Goal: Information Seeking & Learning: Find specific fact

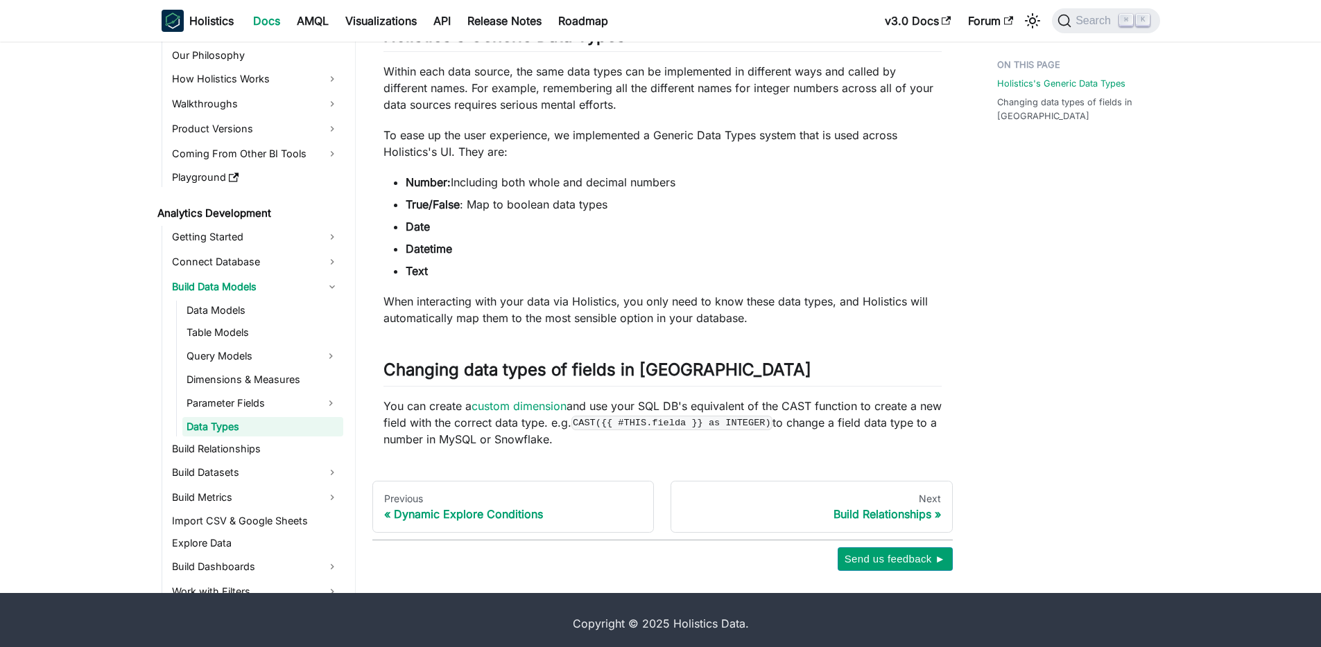
scroll to position [124, 0]
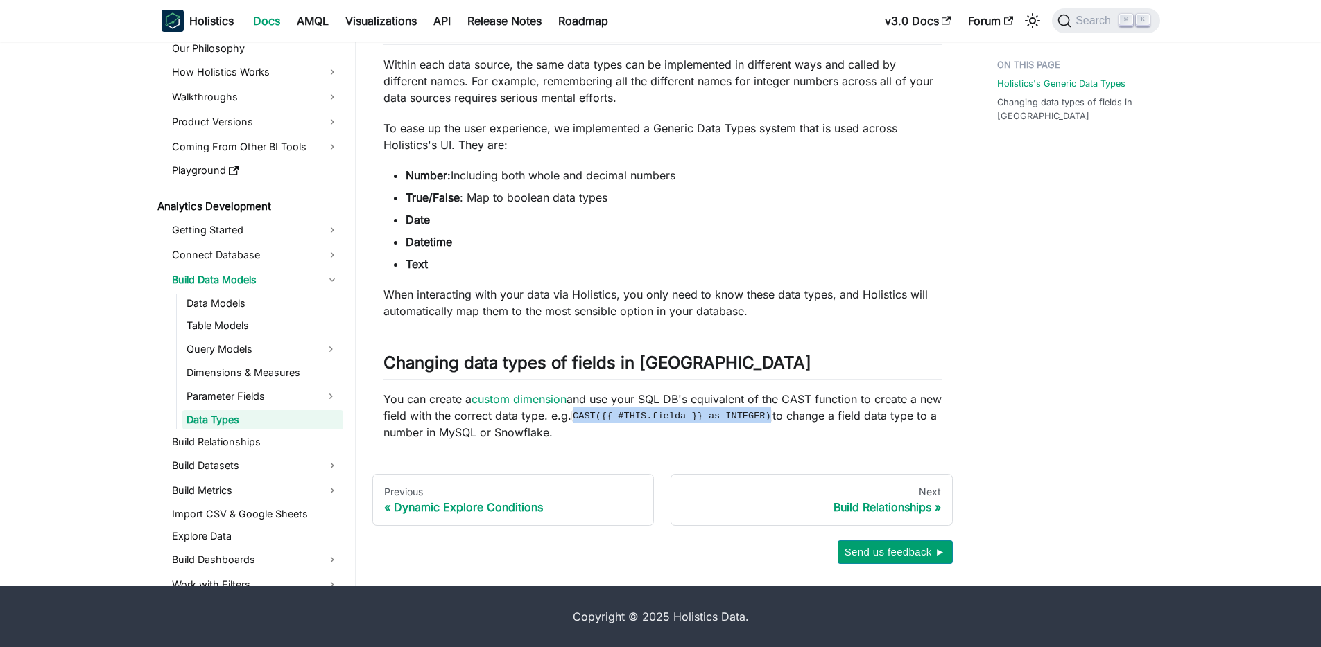
drag, startPoint x: 600, startPoint y: 419, endPoint x: 799, endPoint y: 415, distance: 198.3
click at [773, 415] on code "CAST({{ #THIS.fielda }} as INTEGER)" at bounding box center [672, 416] width 202 height 14
copy code "CAST({{ #THIS.fielda }} as INTEGER)"
click at [554, 401] on link "custom dimension" at bounding box center [518, 399] width 95 height 14
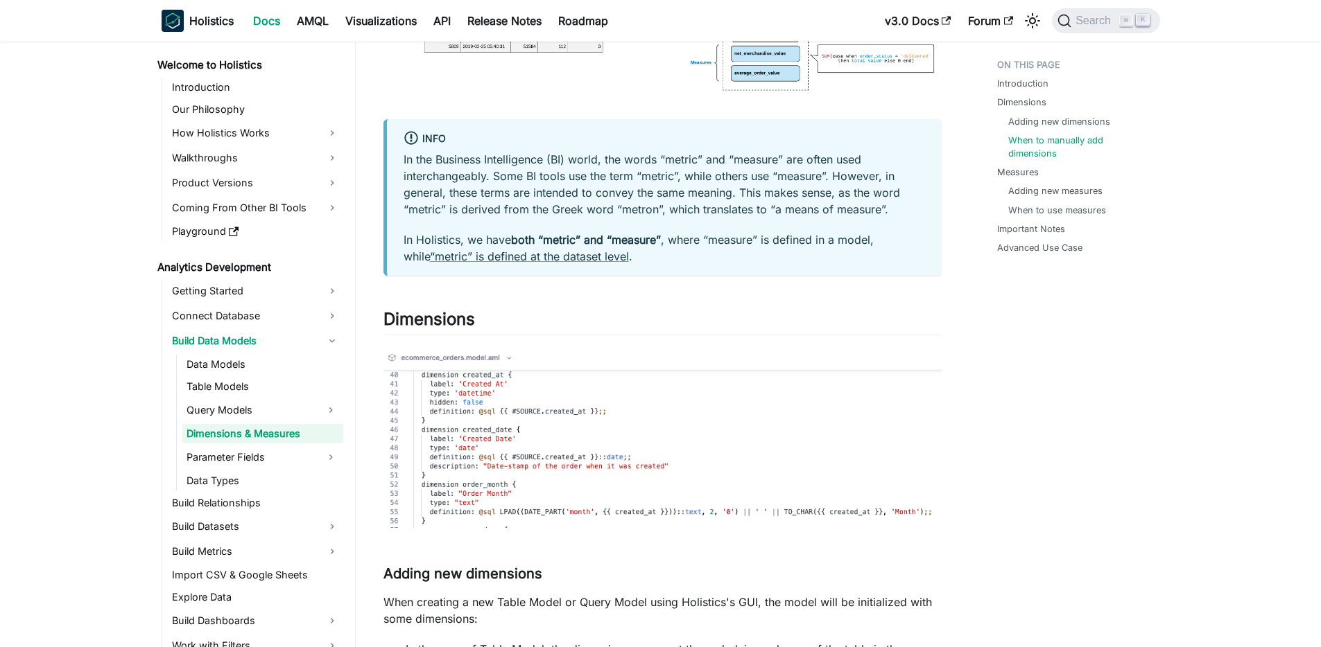
scroll to position [2074, 0]
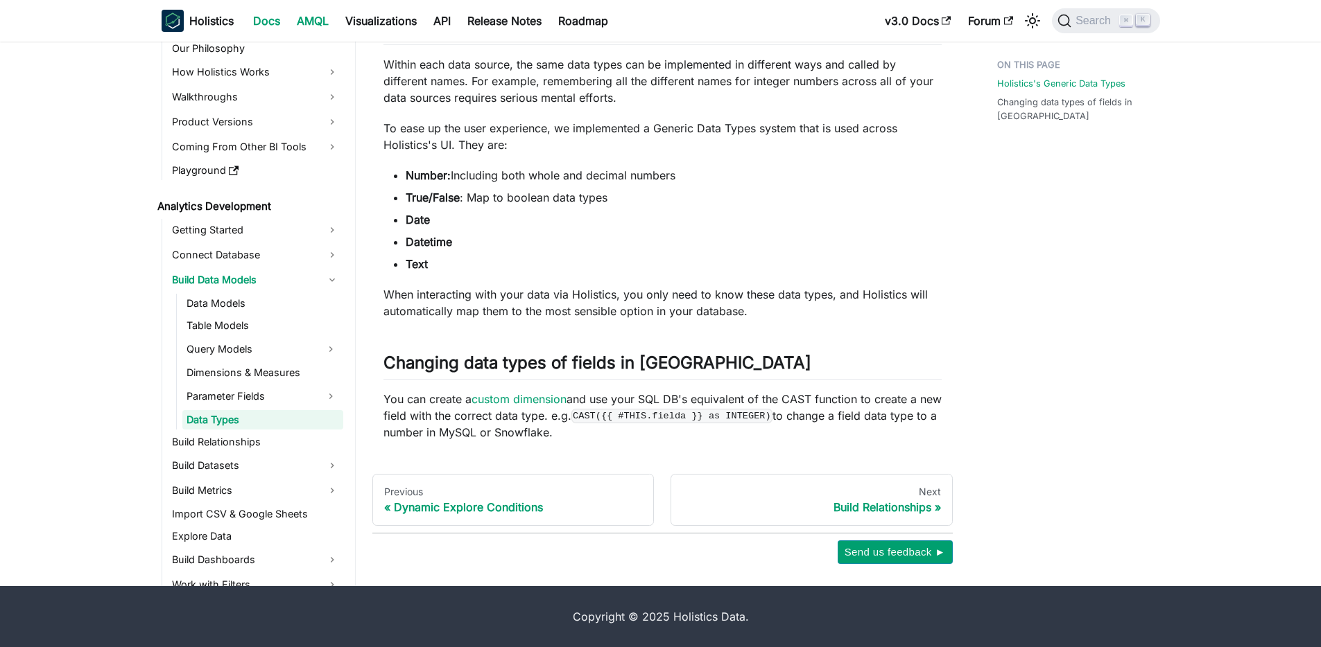
scroll to position [124, 0]
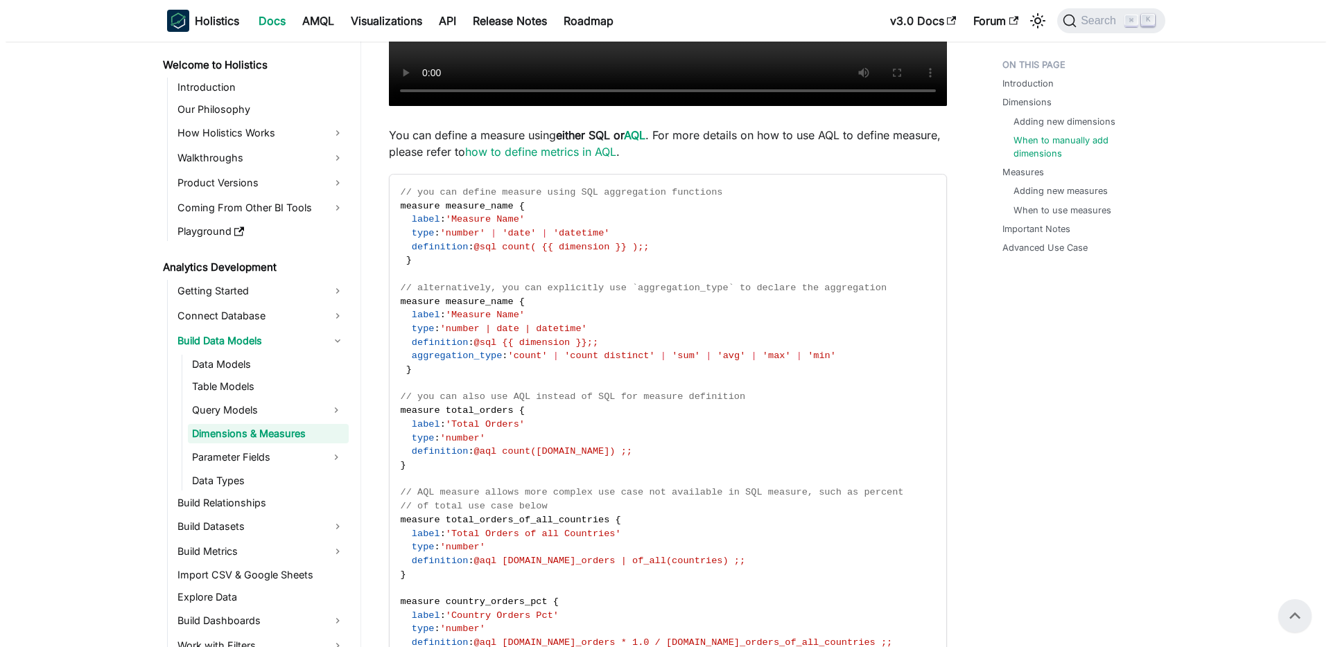
scroll to position [2074, 0]
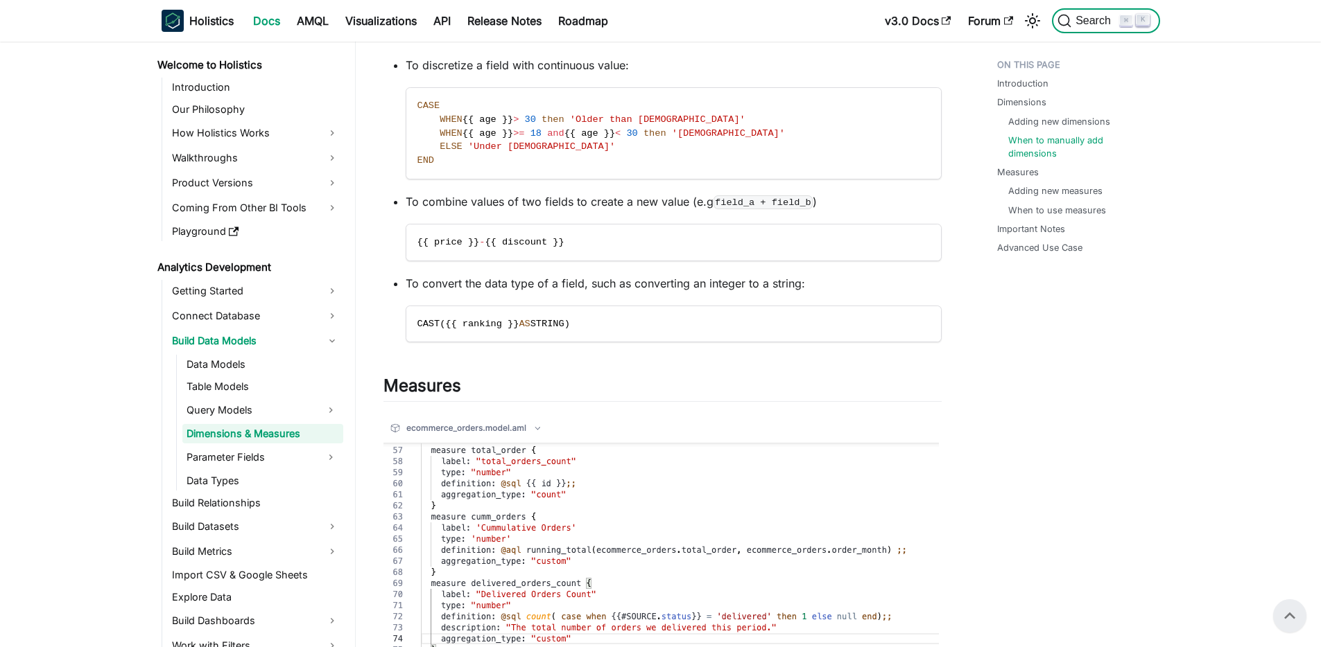
click at [1095, 24] on span "Search" at bounding box center [1095, 21] width 48 height 12
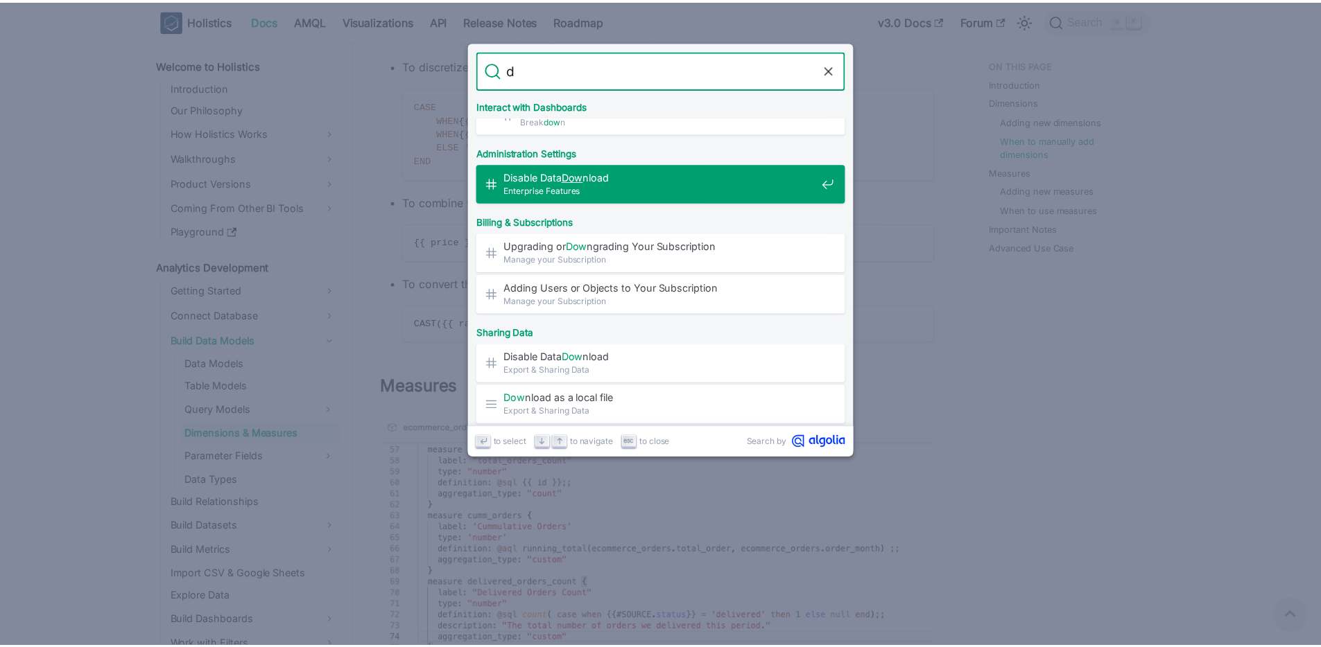
scroll to position [0, 0]
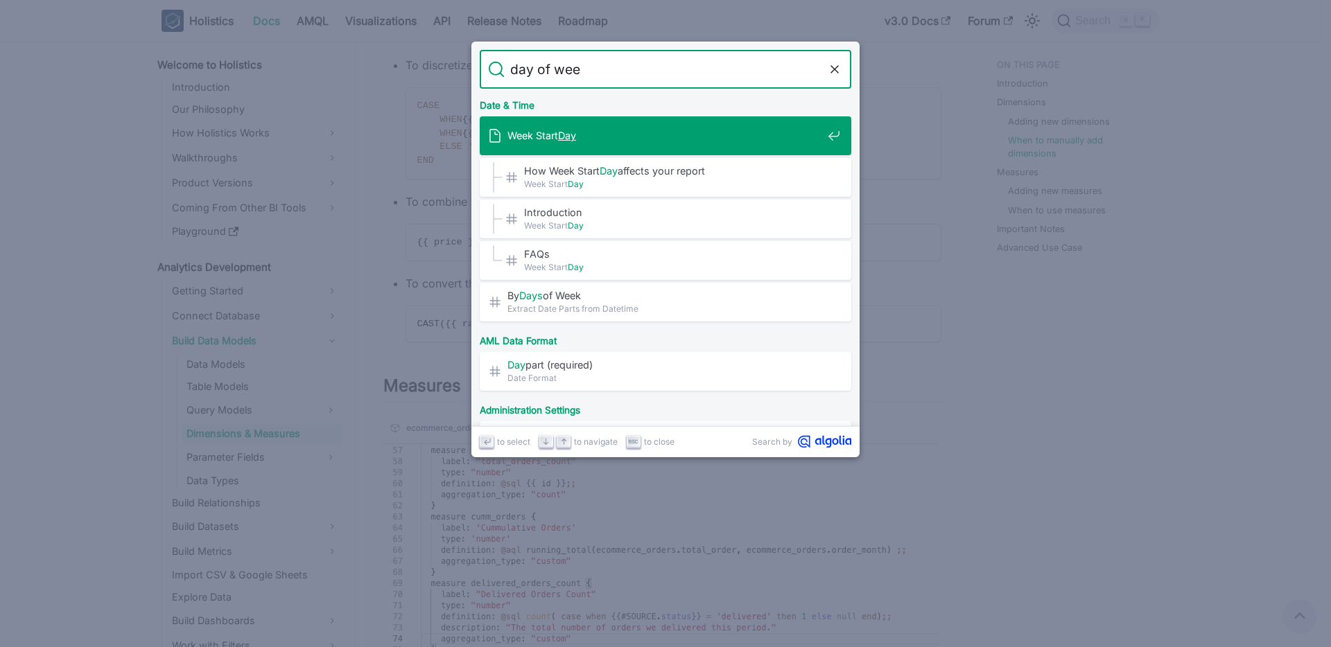
type input "day of week"
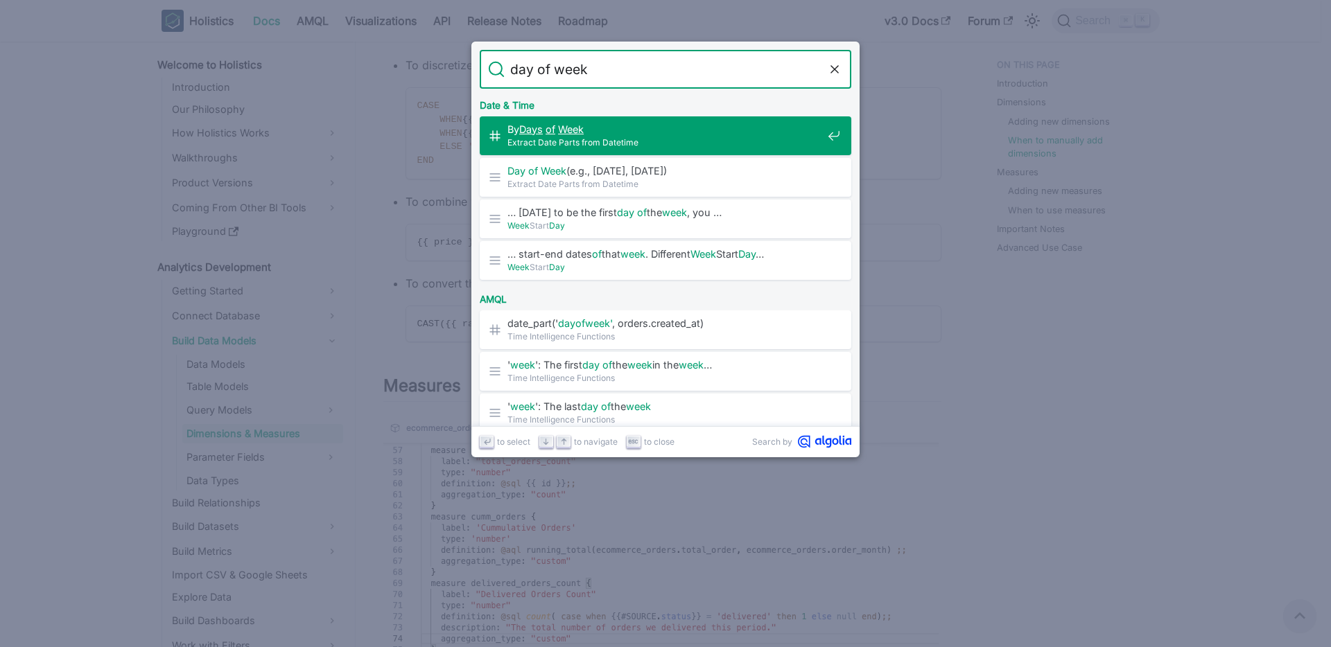
click at [656, 133] on span "By Days of Week" at bounding box center [664, 129] width 315 height 13
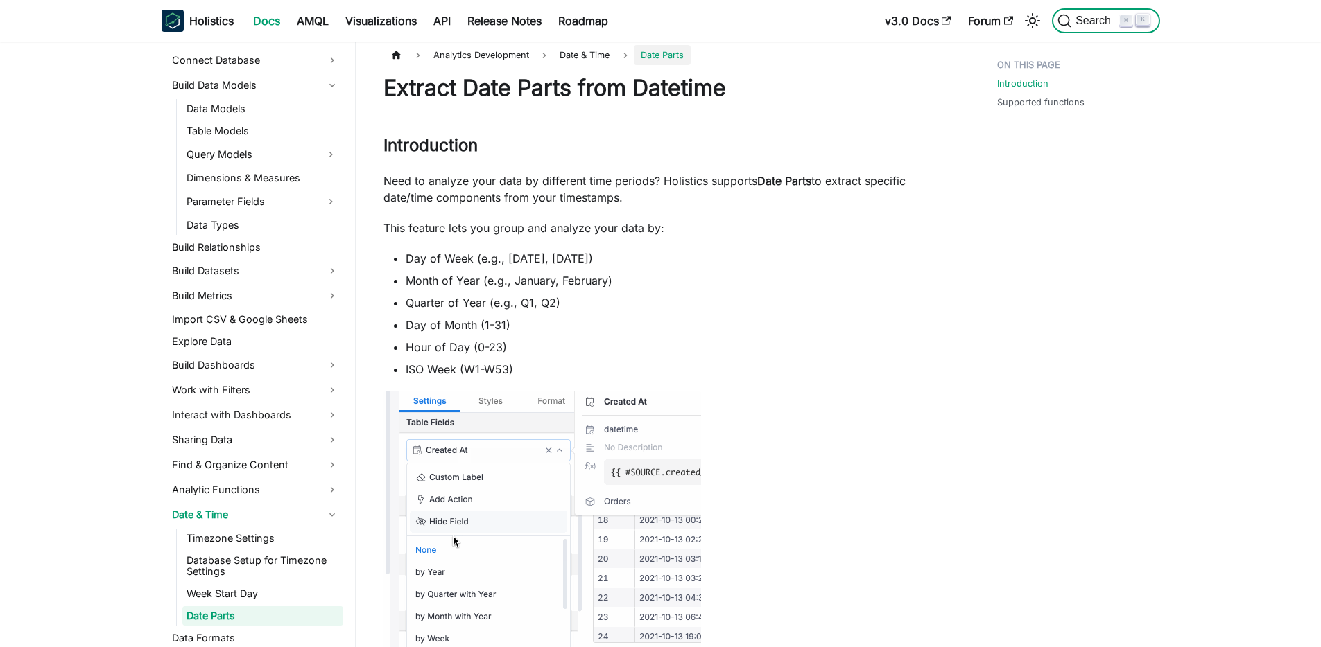
scroll to position [4, 0]
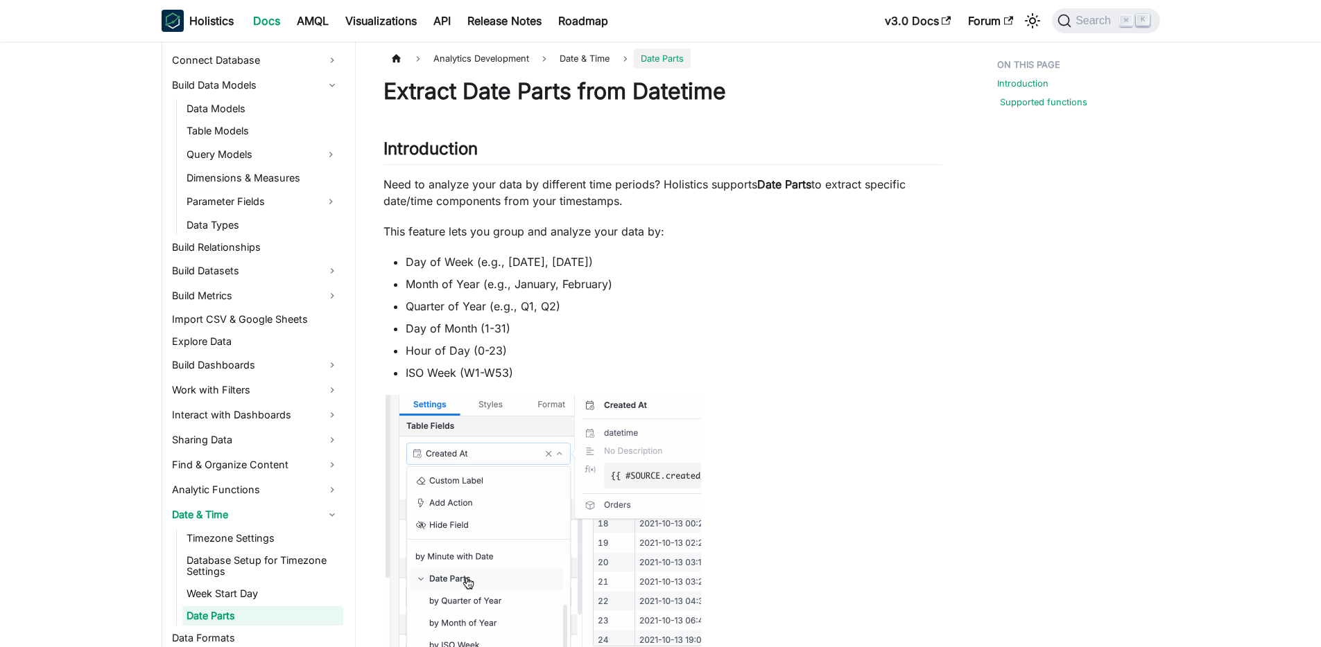
click at [1052, 105] on link "Supported functions" at bounding box center [1043, 102] width 87 height 13
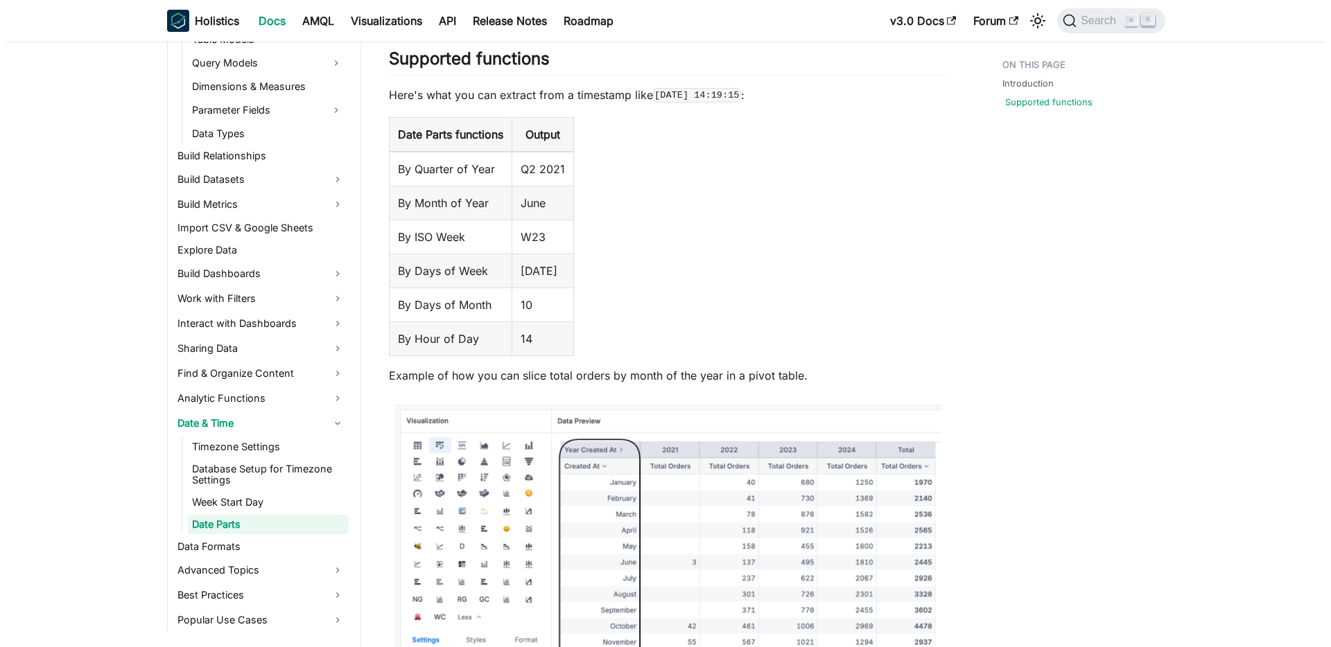
scroll to position [356, 0]
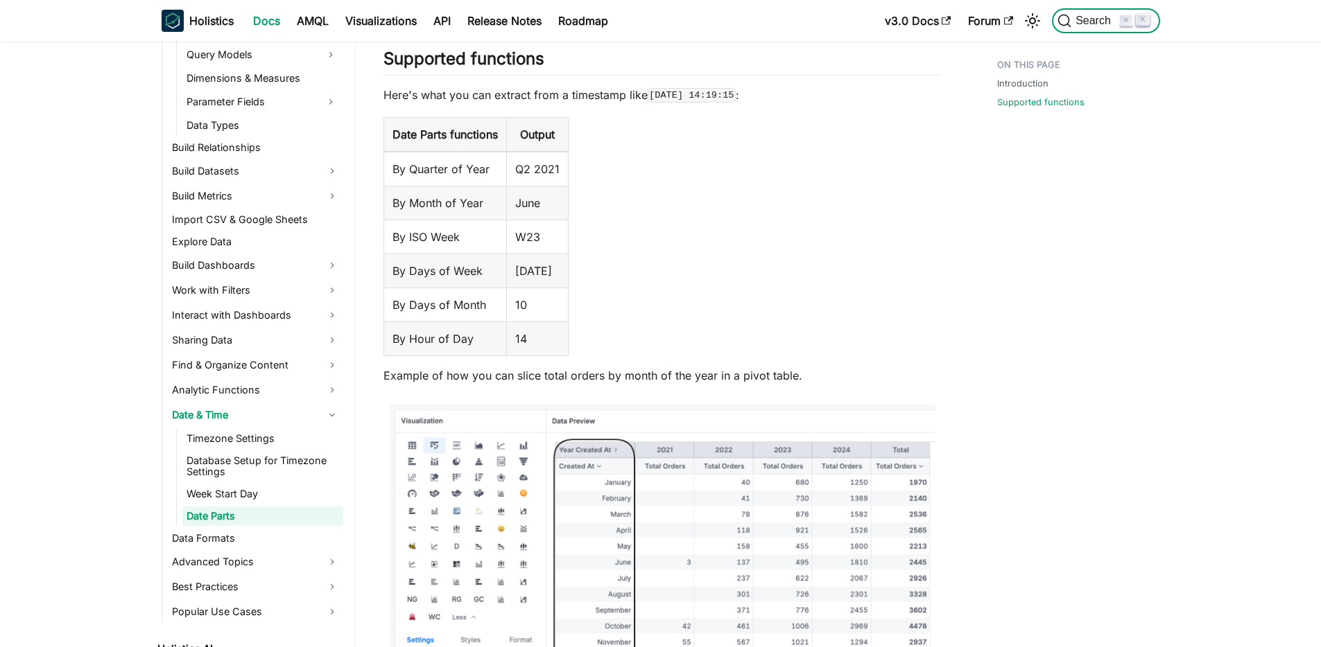
click at [1089, 17] on span "Search" at bounding box center [1095, 21] width 48 height 12
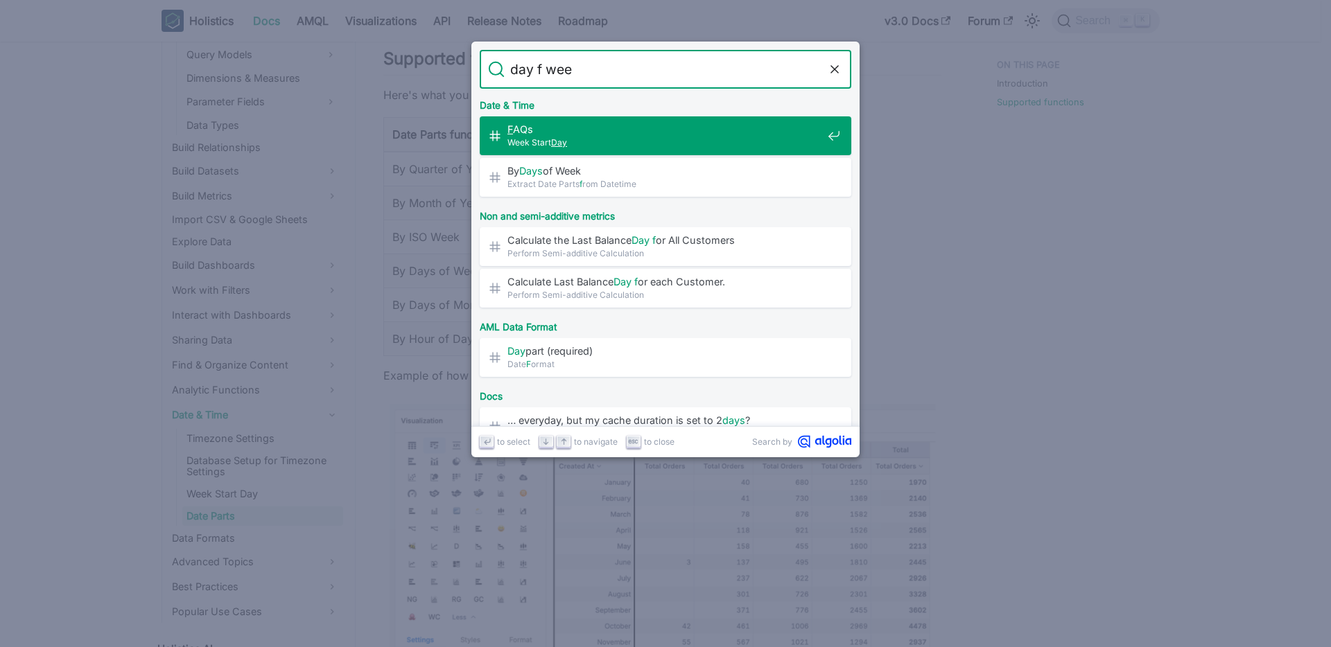
type input "day f week"
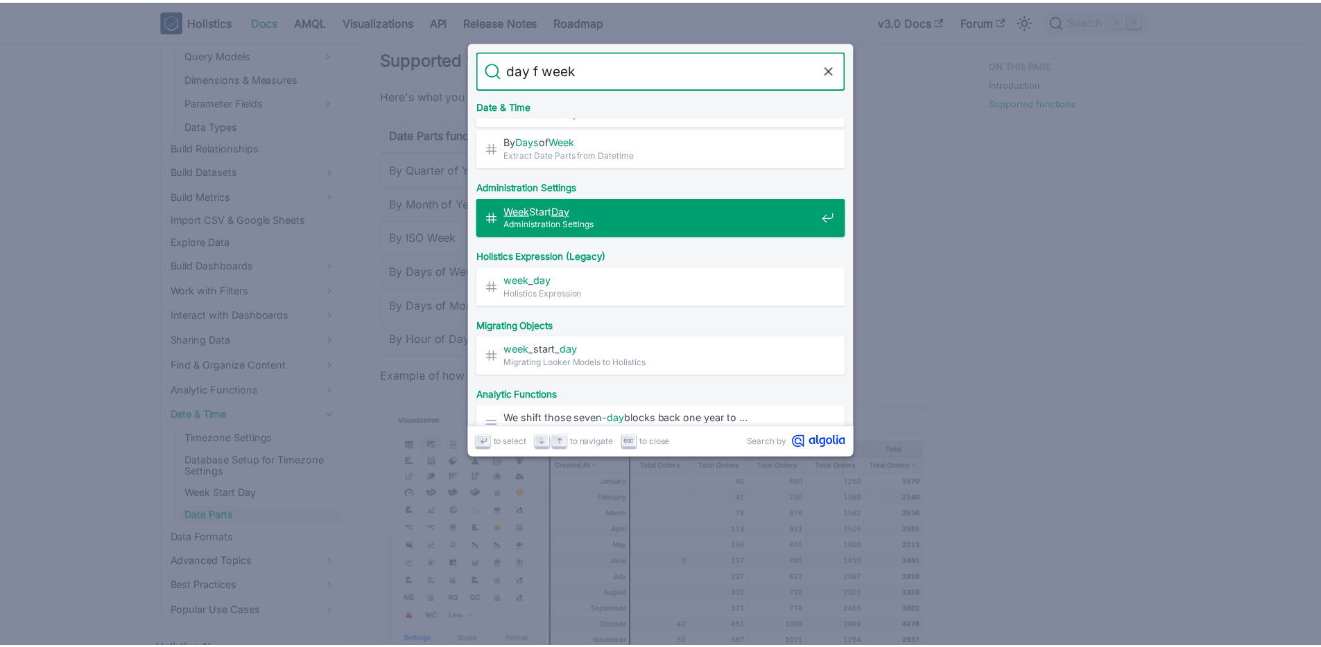
scroll to position [157, 0]
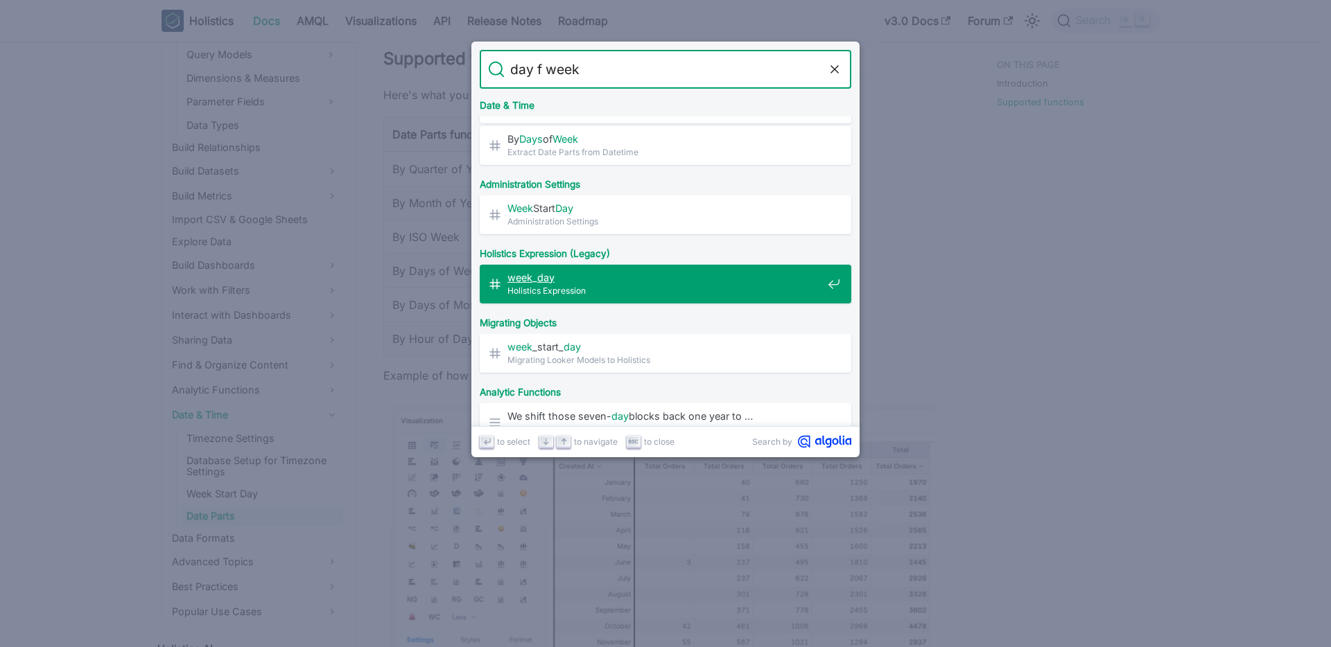
click at [629, 277] on span "week _ day" at bounding box center [664, 277] width 315 height 13
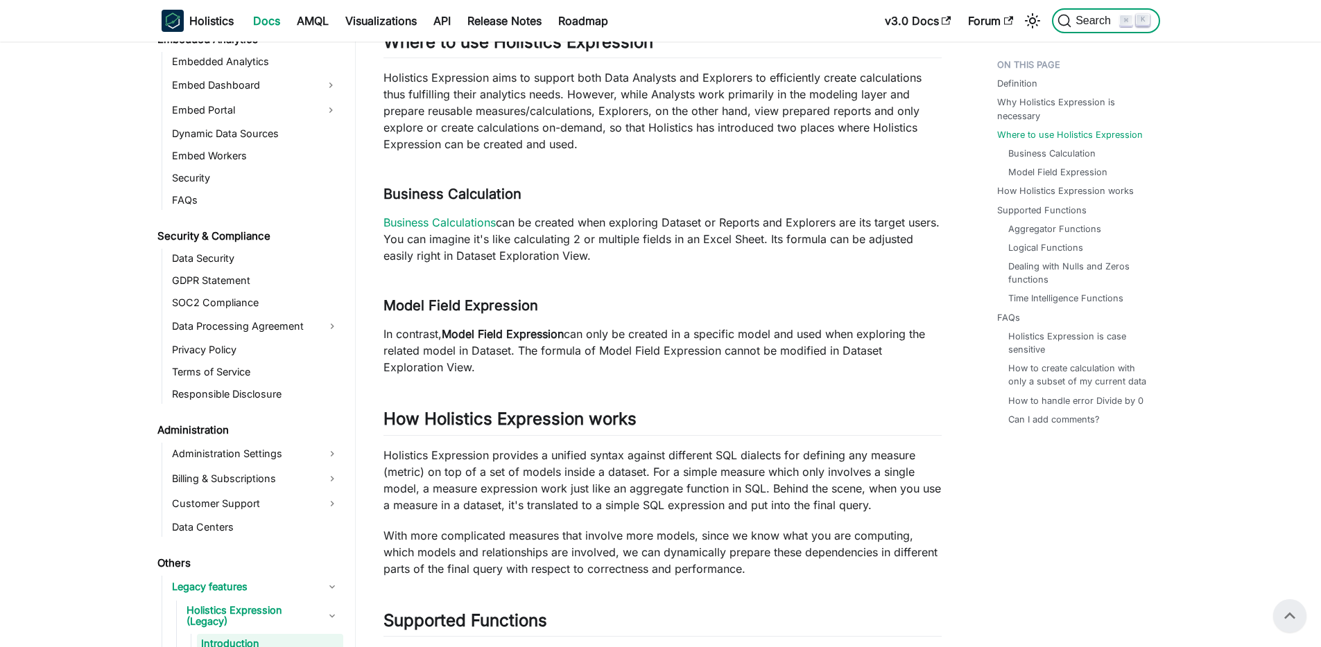
scroll to position [496, 0]
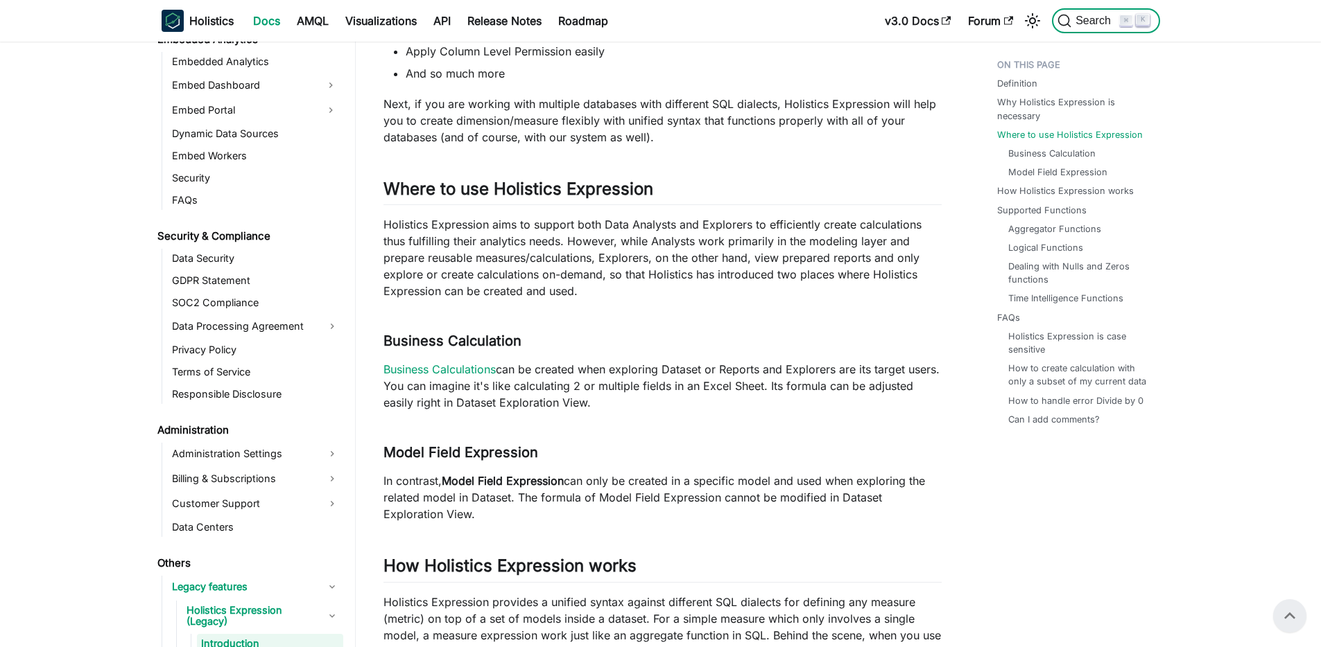
click at [1093, 25] on span "Search" at bounding box center [1095, 21] width 48 height 12
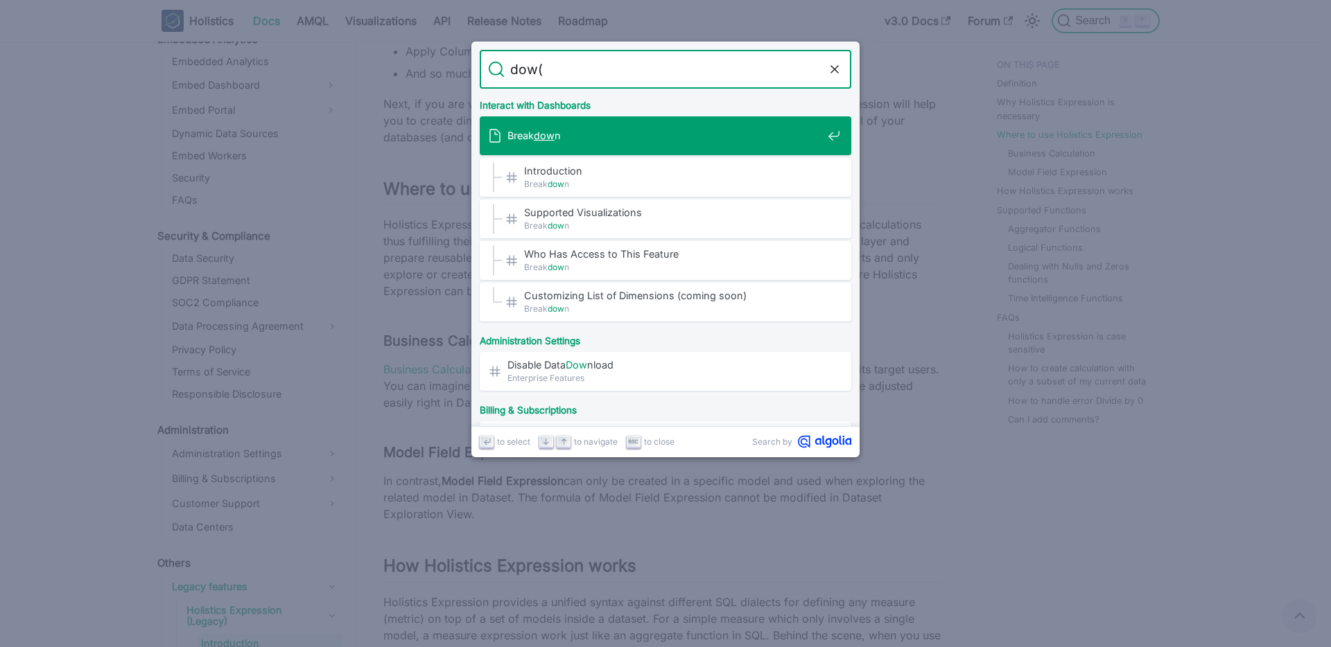
type input "dow()"
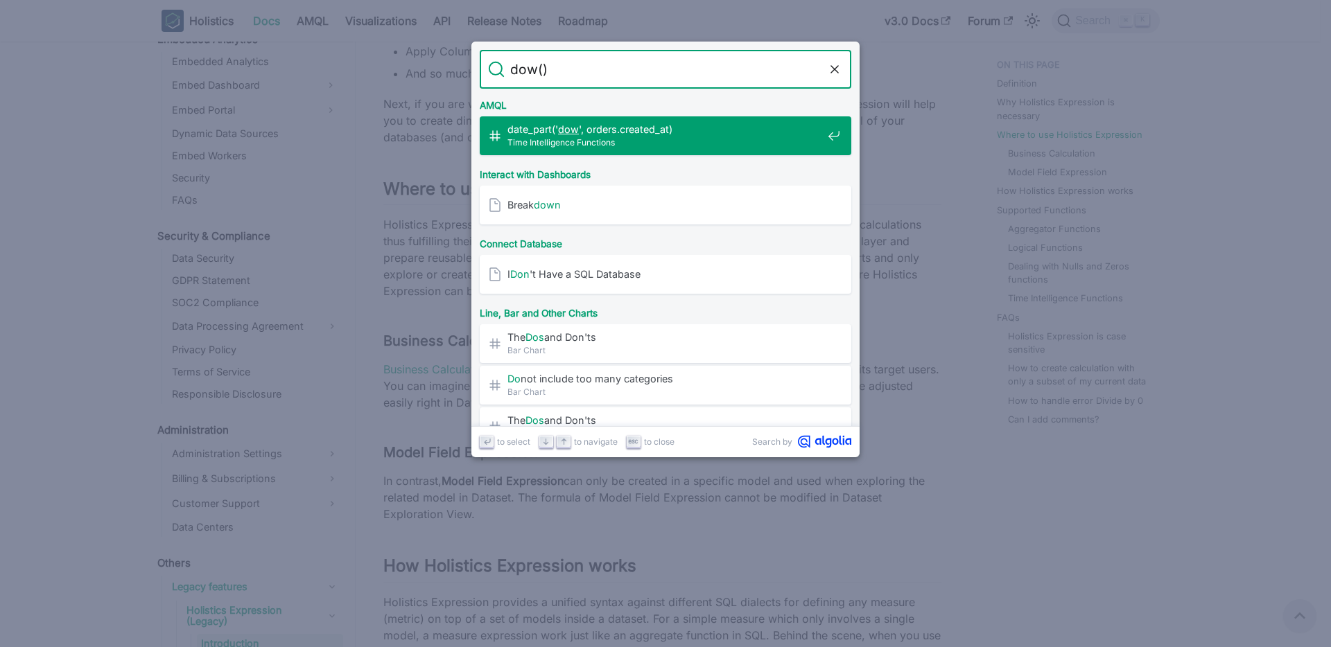
click at [691, 134] on span "date_part(' dow ', orders.created_at)" at bounding box center [664, 129] width 315 height 13
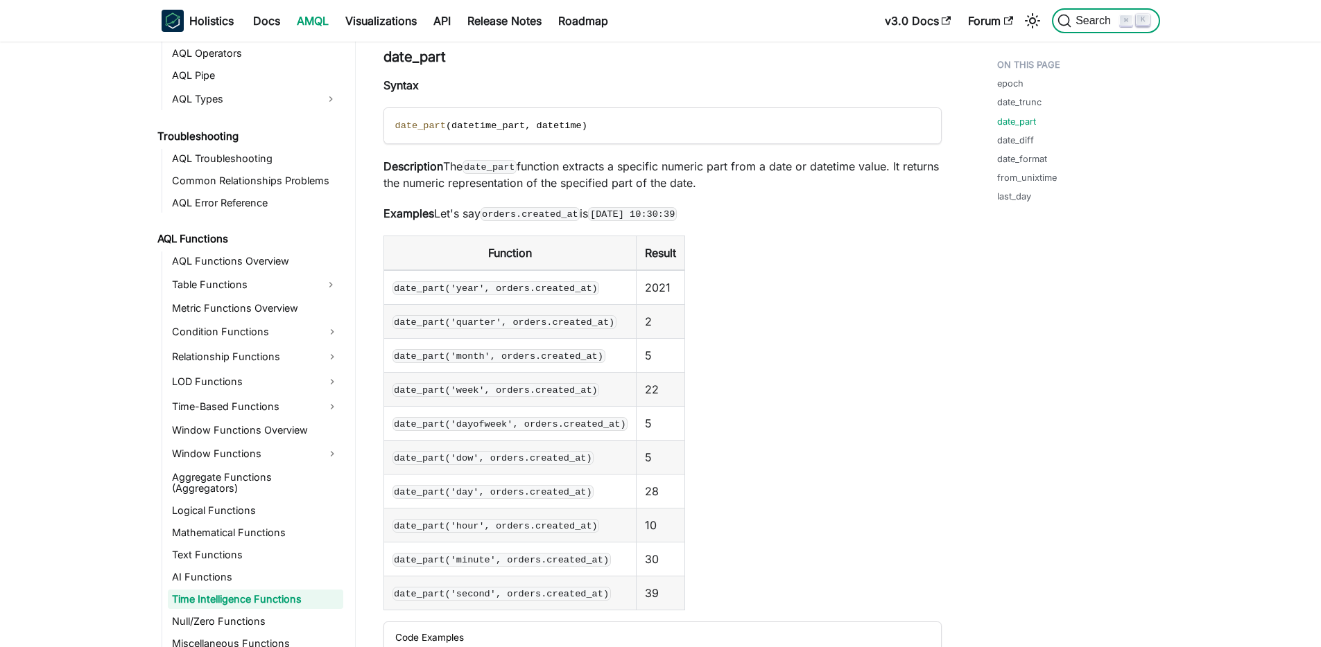
scroll to position [828, 0]
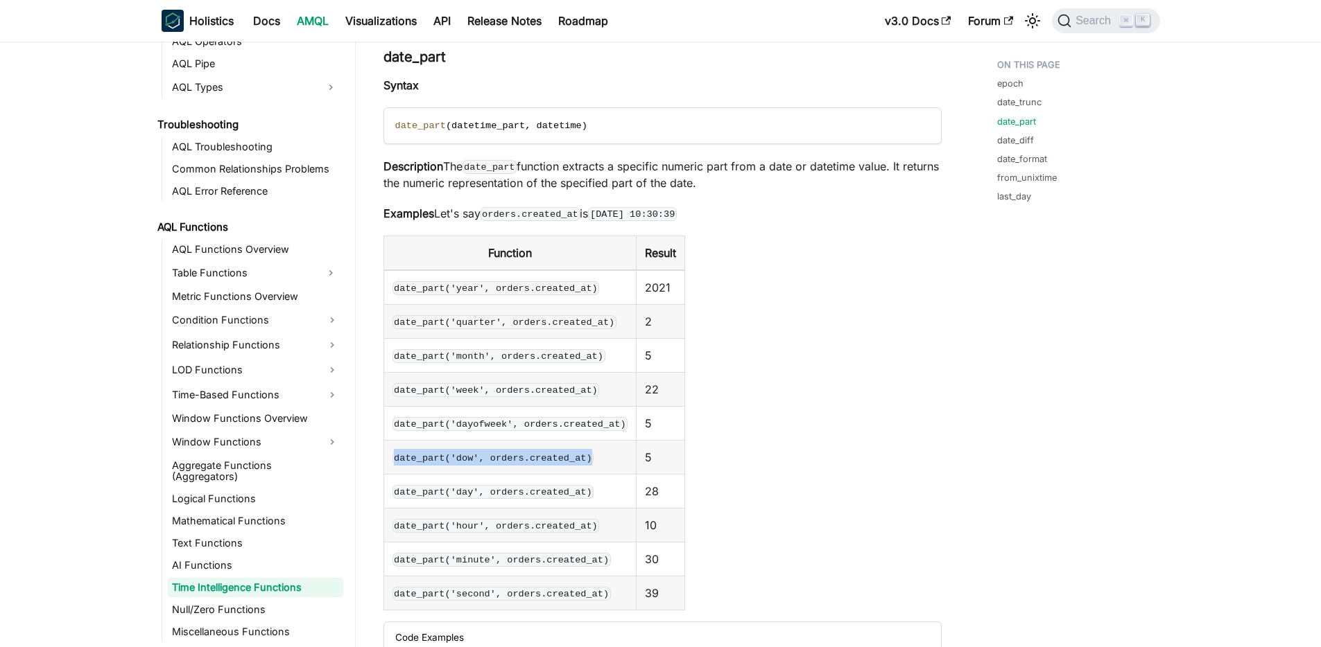
drag, startPoint x: 394, startPoint y: 458, endPoint x: 596, endPoint y: 465, distance: 202.5
click at [596, 465] on td "date_part('dow', orders.created_at)" at bounding box center [509, 458] width 253 height 34
copy code "date_part('dow', orders.created_at)"
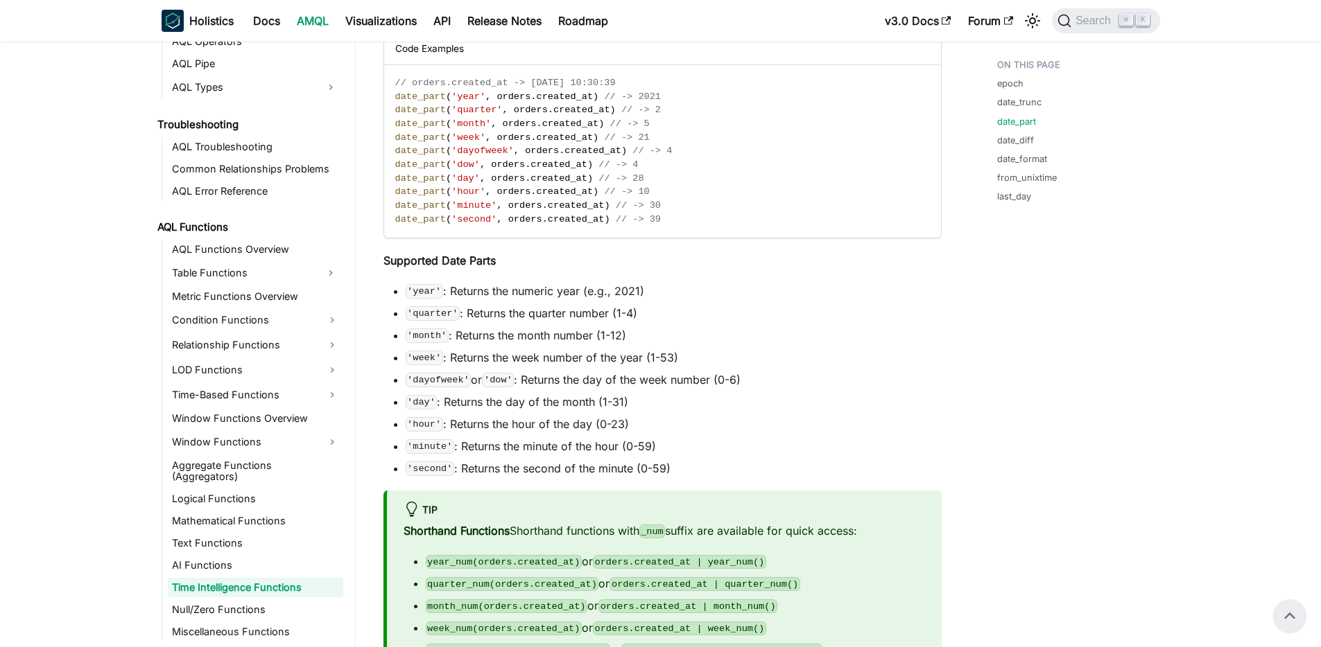
scroll to position [2469, 0]
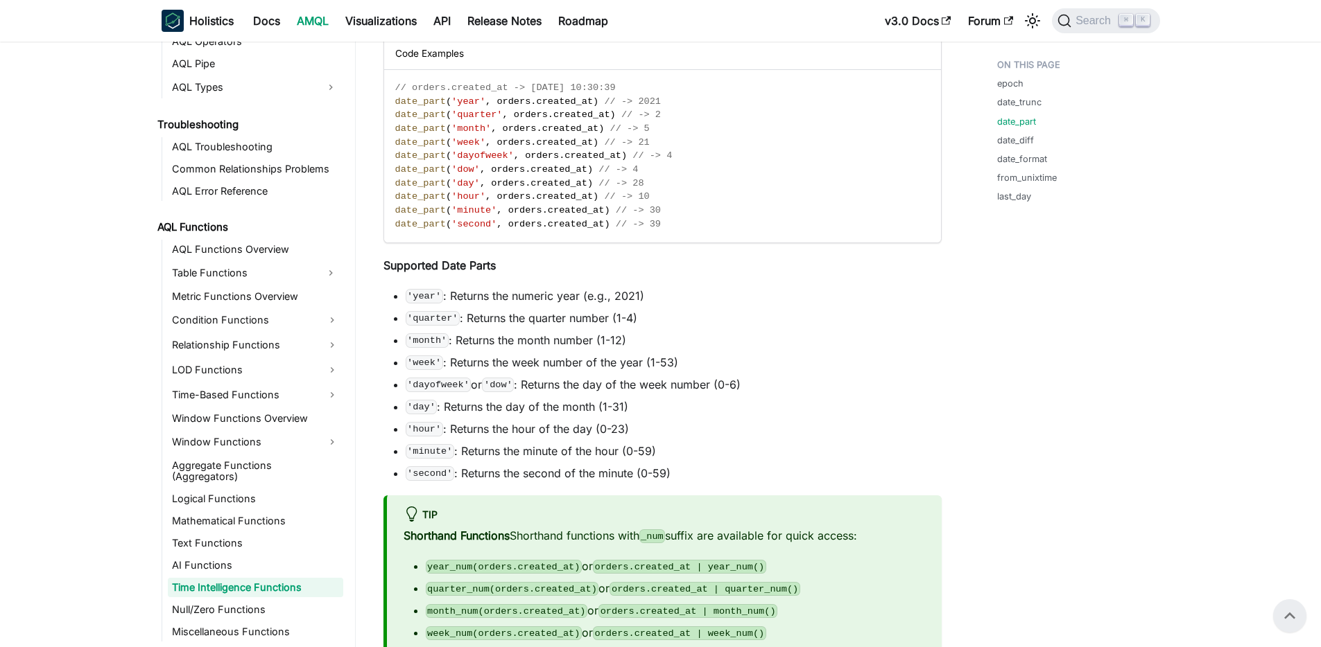
click at [812, 336] on li "'month' : Returns the month number (1-12)" at bounding box center [674, 340] width 536 height 17
click at [678, 19] on div "Holistics Docs AMQL Visualizations API Release Notes Roadmap" at bounding box center [519, 21] width 715 height 31
